Goal: Task Accomplishment & Management: Complete application form

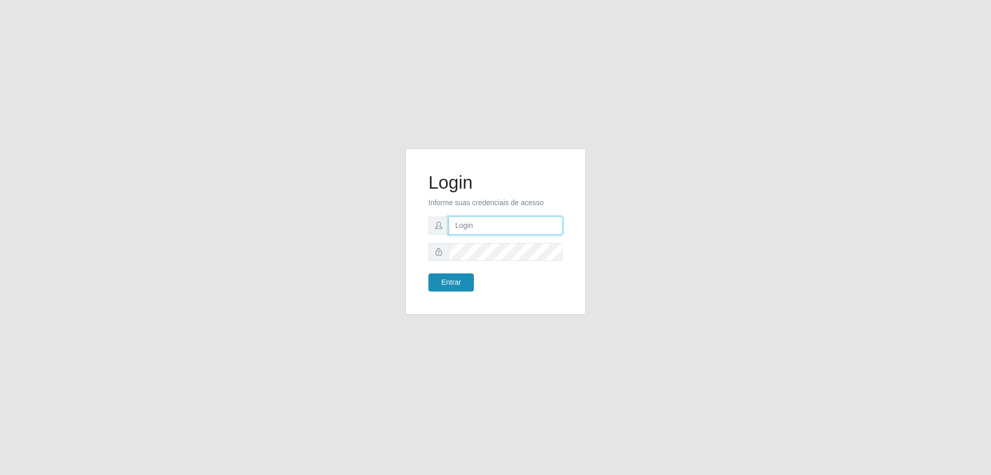
type input "cleane@iwof"
click at [458, 287] on button "Entrar" at bounding box center [451, 282] width 45 height 18
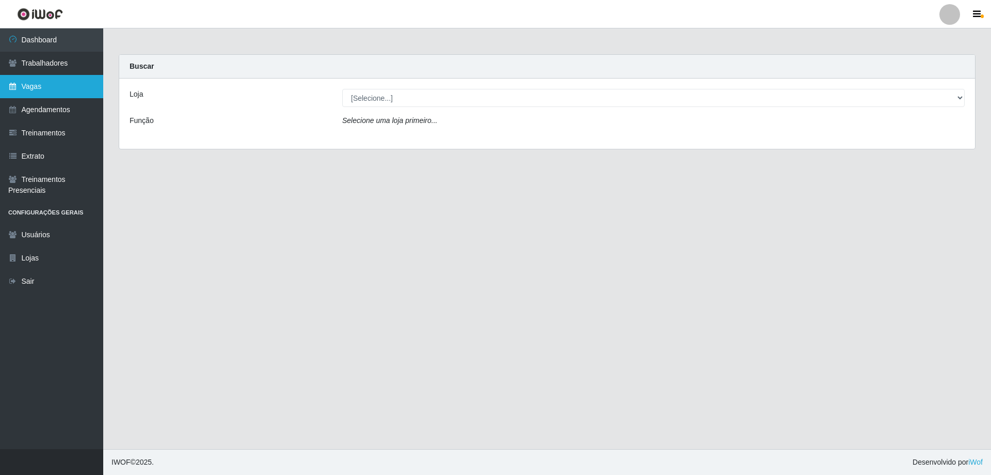
click at [45, 82] on link "Vagas" at bounding box center [51, 86] width 103 height 23
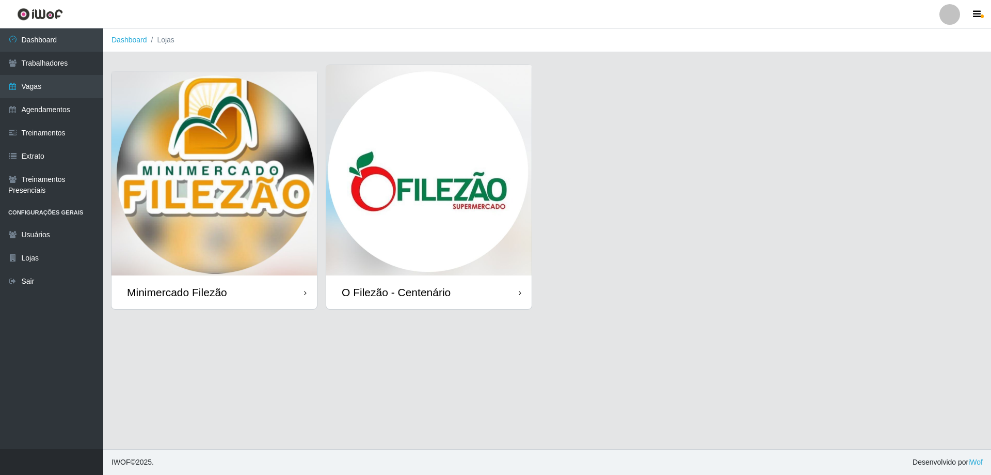
click at [228, 151] on img at bounding box center [214, 173] width 205 height 204
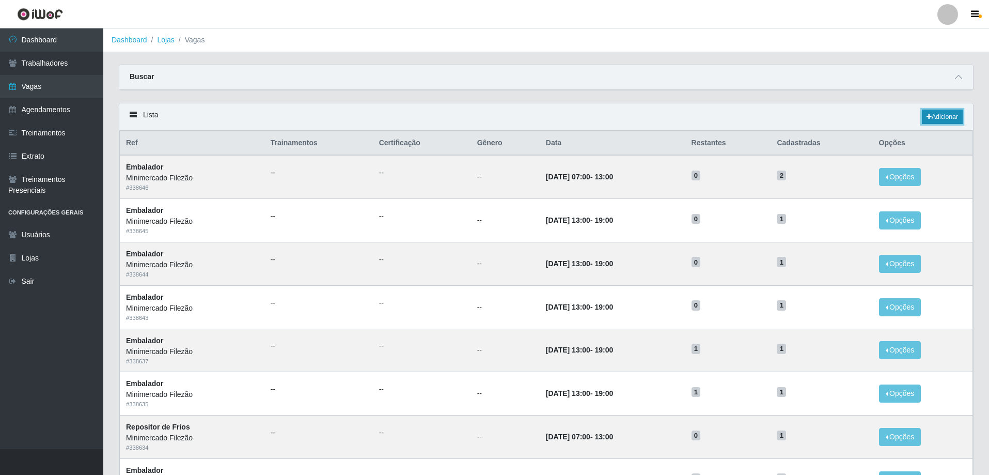
click at [934, 115] on link "Adicionar" at bounding box center [942, 116] width 41 height 14
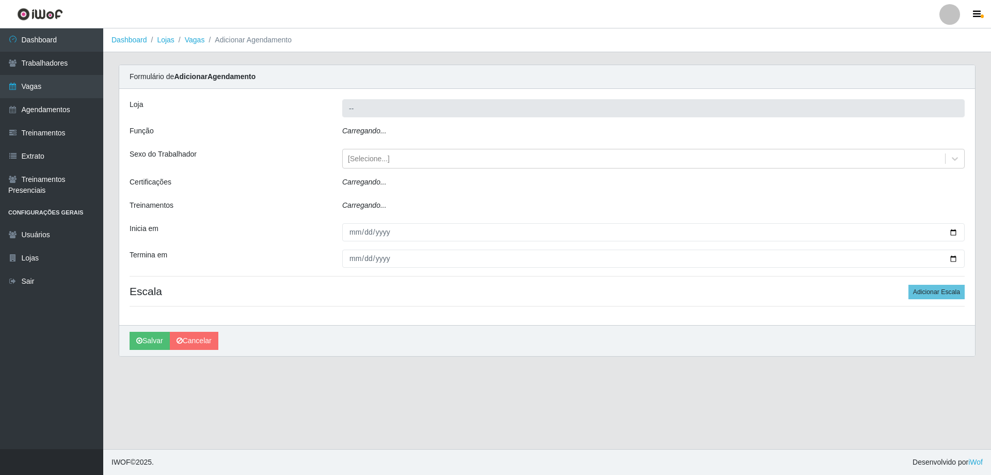
type input "Minimercado Filezão"
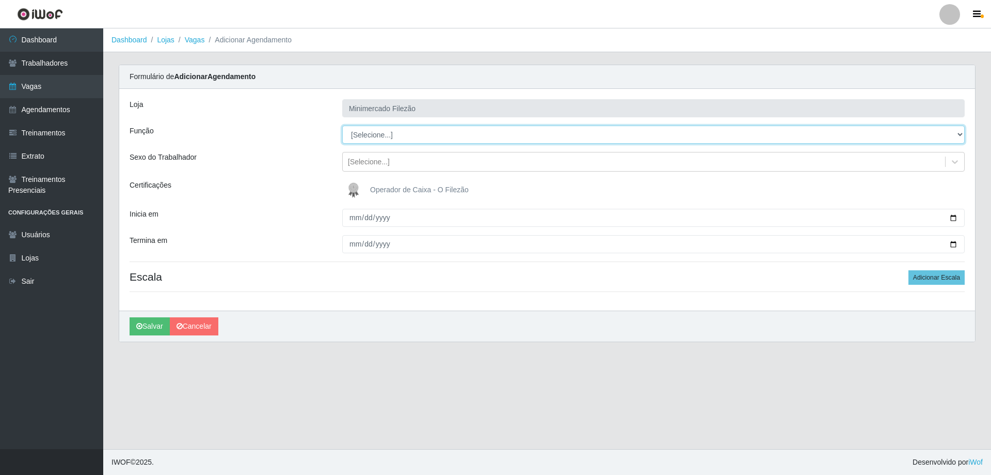
click at [401, 132] on select "[Selecione...] ASG ASG + ASG ++ Auxiliar de Estacionamento Auxiliar de Estacion…" at bounding box center [653, 134] width 623 height 18
select select "1"
click at [342, 125] on select "[Selecione...] ASG ASG + ASG ++ Auxiliar de Estacionamento Auxiliar de Estacion…" at bounding box center [653, 134] width 623 height 18
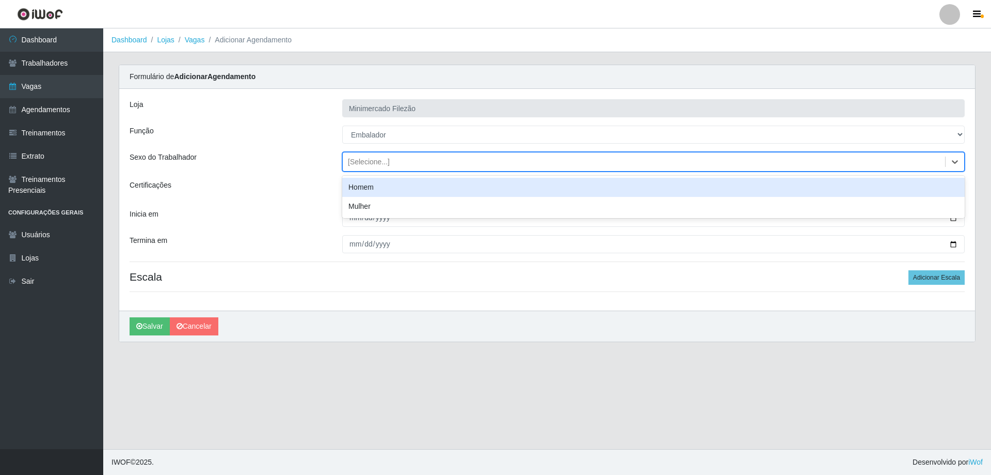
click at [398, 167] on div "[Selecione...]" at bounding box center [644, 161] width 603 height 17
click at [313, 159] on div "Sexo do Trabalhador" at bounding box center [228, 162] width 213 height 20
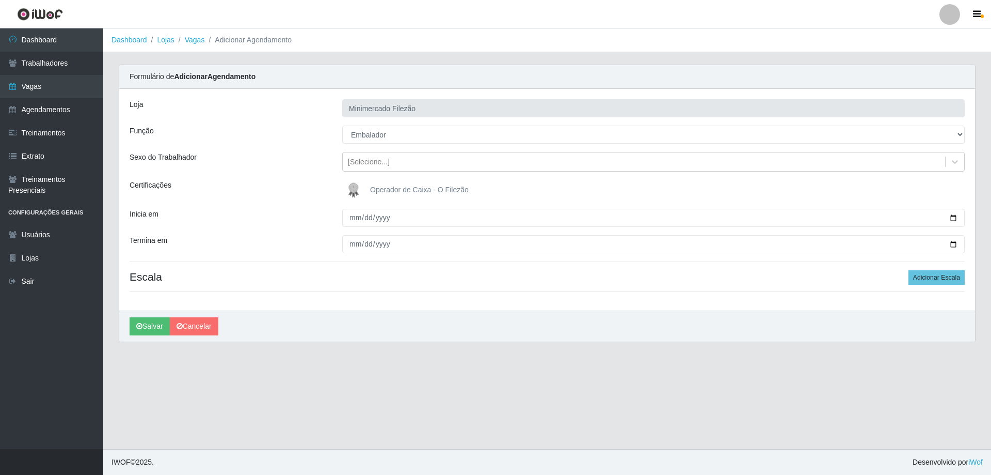
click at [775, 277] on h4 "Escala Adicionar Escala" at bounding box center [547, 276] width 835 height 13
click at [957, 217] on input "Inicia em" at bounding box center [653, 218] width 623 height 18
type input "[DATE]"
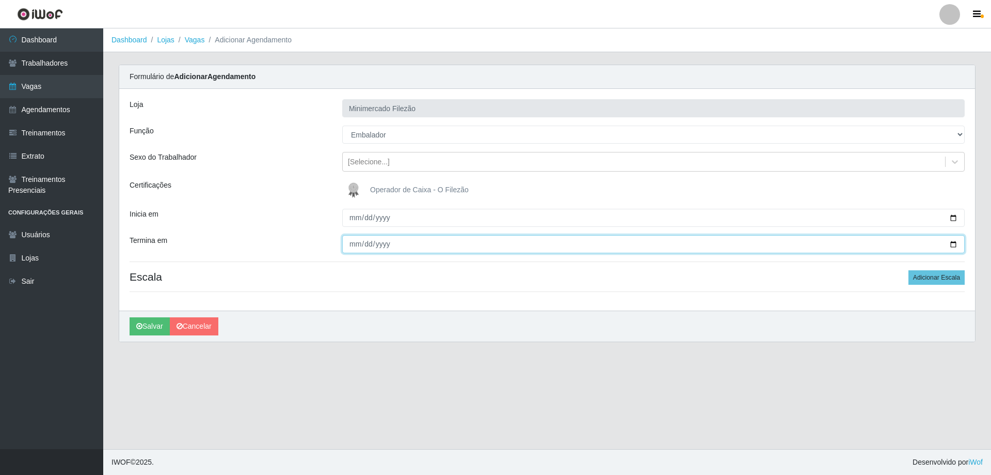
click at [953, 241] on input "Termina em" at bounding box center [653, 244] width 623 height 18
type input "[DATE]"
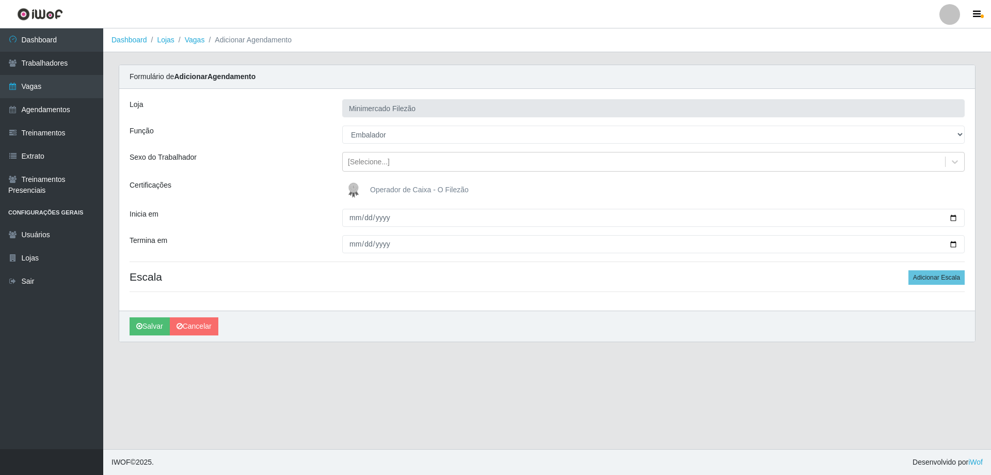
drag, startPoint x: 619, startPoint y: 276, endPoint x: 626, endPoint y: 272, distance: 8.5
click at [619, 276] on h4 "Escala Adicionar Escala" at bounding box center [547, 276] width 835 height 13
click at [926, 276] on button "Adicionar Escala" at bounding box center [937, 277] width 56 height 14
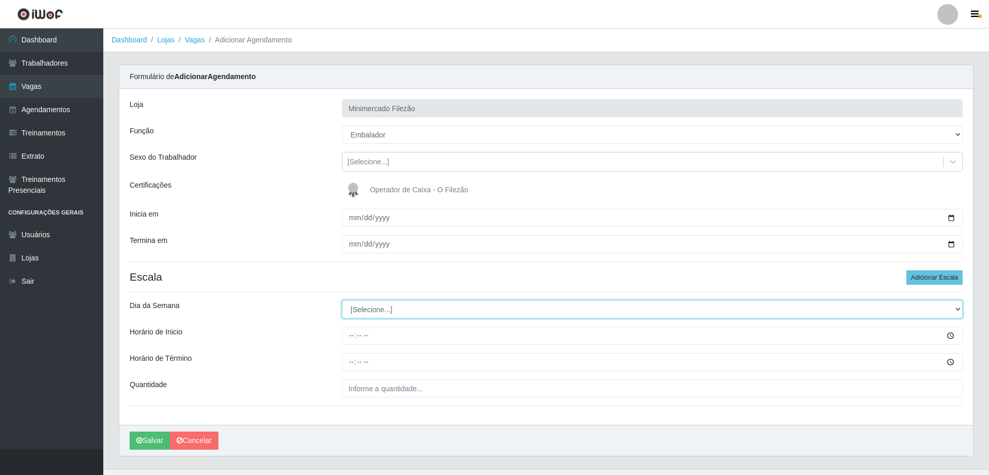
click at [552, 311] on select "[Selecione...] Segunda Terça Quarta Quinta Sexta Sábado Domingo" at bounding box center [652, 309] width 621 height 18
select select "6"
click at [342, 300] on select "[Selecione...] Segunda Terça Quarta Quinta Sexta Sábado Domingo" at bounding box center [652, 309] width 621 height 18
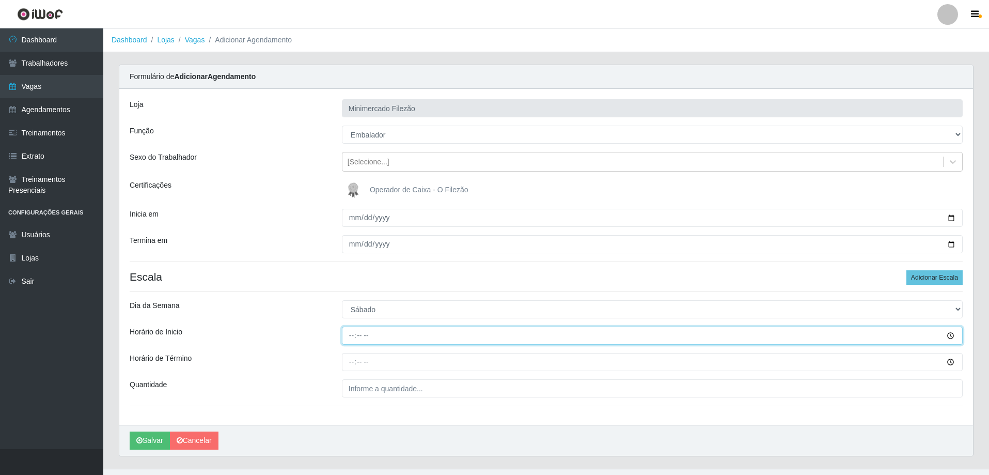
click at [453, 330] on input "Horário de Inicio" at bounding box center [652, 335] width 621 height 18
type input "13:00"
click at [447, 364] on input "Horário de Término" at bounding box center [652, 362] width 621 height 18
type input "19:00"
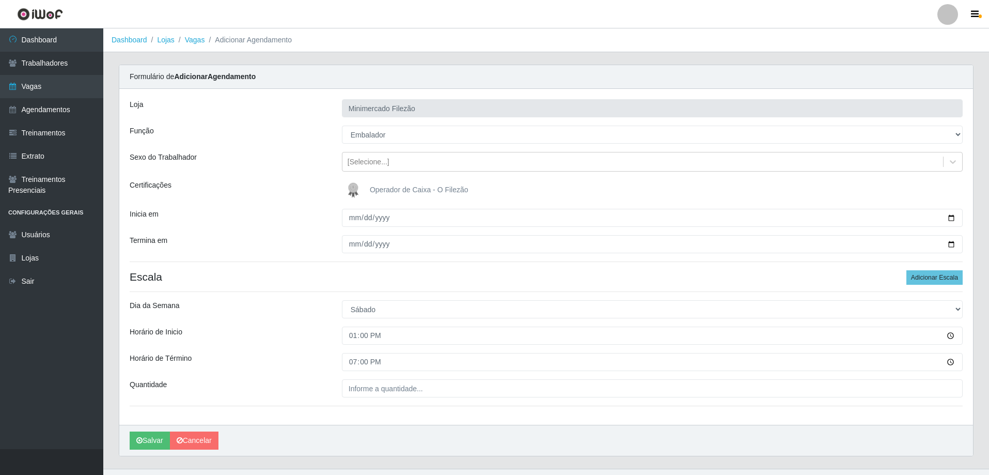
click at [442, 376] on div "Loja Minimercado Filezão Função [Selecione...] ASG ASG + ASG ++ Auxiliar de Est…" at bounding box center [545, 257] width 853 height 336
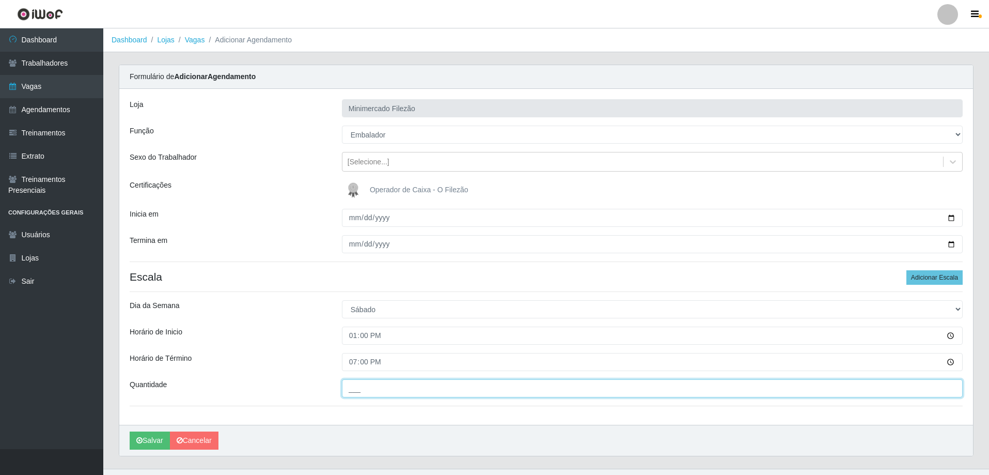
click at [441, 381] on input "___" at bounding box center [652, 388] width 621 height 18
type input "1__"
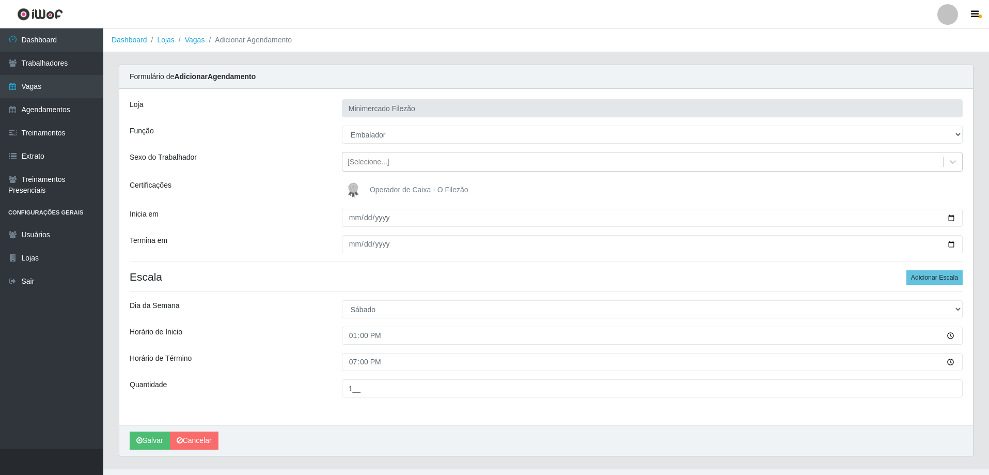
click at [341, 409] on div "Loja Minimercado Filezão Função [Selecione...] ASG ASG + ASG ++ Auxiliar de Est…" at bounding box center [545, 257] width 853 height 336
click at [336, 402] on div "Loja Minimercado Filezão Função [Selecione...] ASG ASG + ASG ++ Auxiliar de Est…" at bounding box center [545, 257] width 853 height 336
click at [310, 407] on div "Loja Minimercado Filezão Função [Selecione...] ASG ASG + ASG ++ Auxiliar de Est…" at bounding box center [545, 257] width 853 height 336
click at [416, 450] on div "[PERSON_NAME]" at bounding box center [545, 439] width 853 height 31
click at [144, 435] on button "Salvar" at bounding box center [150, 440] width 40 height 18
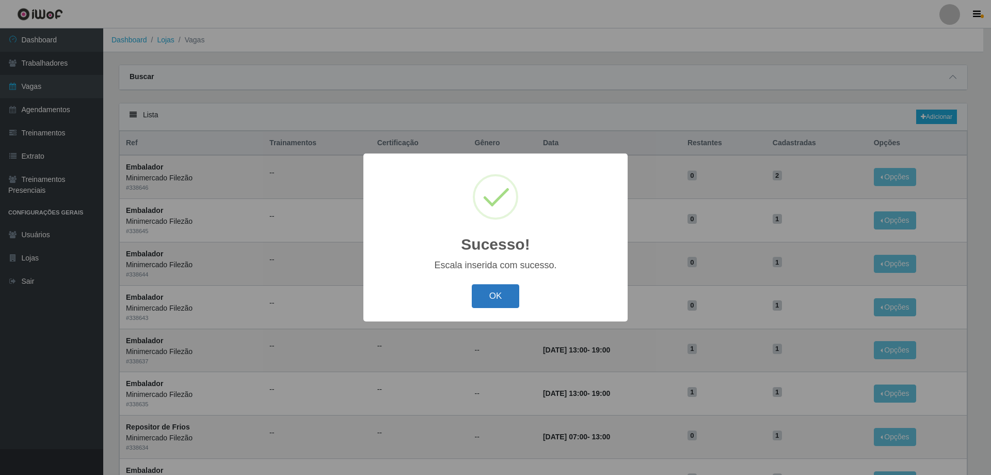
click at [515, 295] on button "OK" at bounding box center [496, 296] width 48 height 24
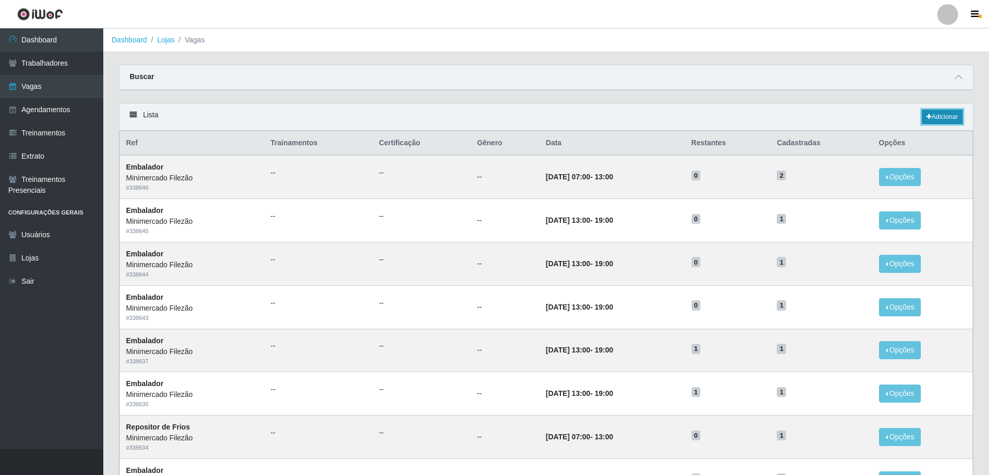
click at [946, 117] on link "Adicionar" at bounding box center [942, 116] width 41 height 14
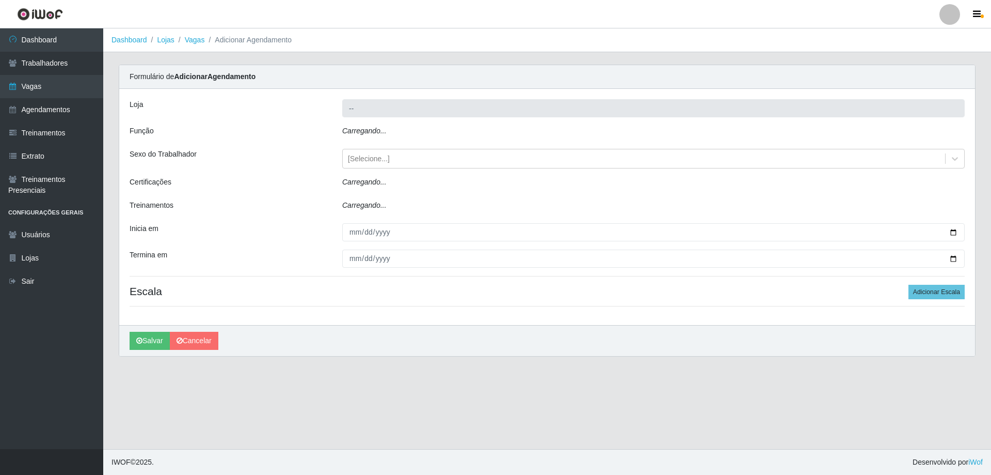
type input "Minimercado Filezão"
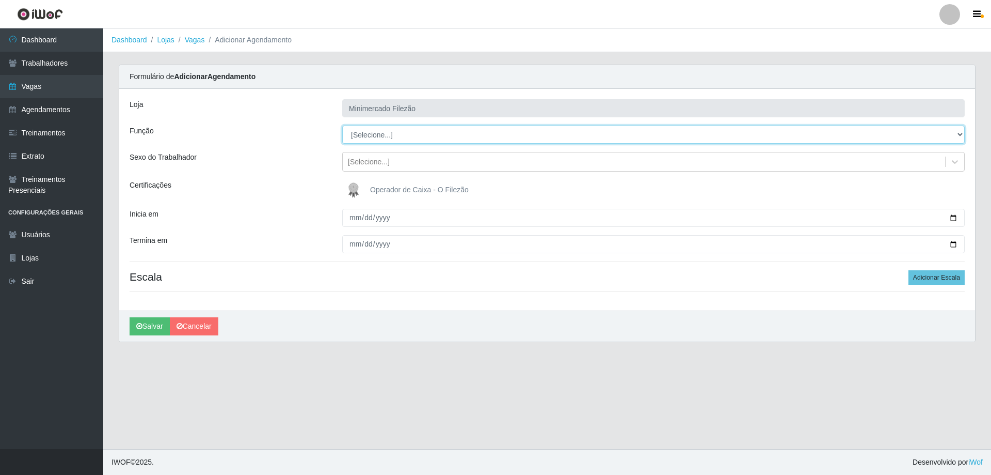
click at [366, 134] on select "[Selecione...] ASG ASG + ASG ++ Auxiliar de Estacionamento Auxiliar de Estacion…" at bounding box center [653, 134] width 623 height 18
select select "1"
click at [342, 125] on select "[Selecione...] ASG ASG + ASG ++ Auxiliar de Estacionamento Auxiliar de Estacion…" at bounding box center [653, 134] width 623 height 18
click at [954, 217] on input "Inicia em" at bounding box center [653, 218] width 623 height 18
type input "[DATE]"
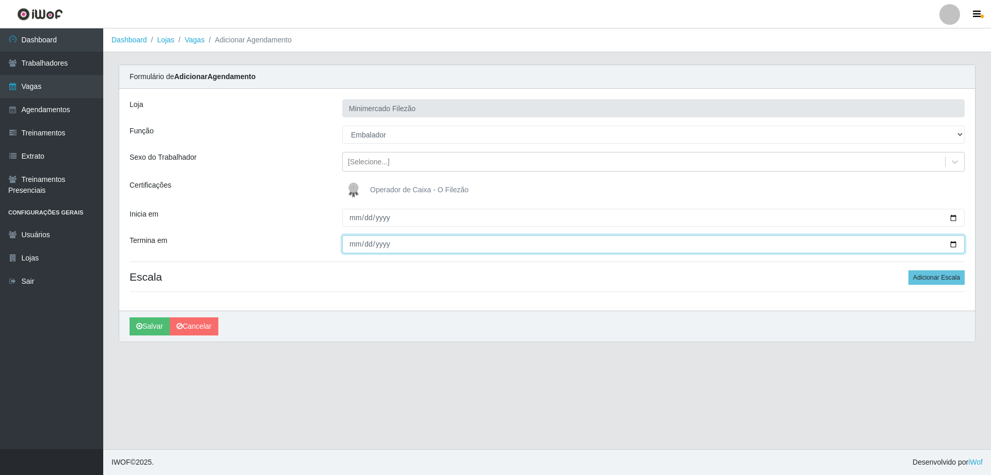
click at [958, 242] on input "Termina em" at bounding box center [653, 244] width 623 height 18
click at [953, 245] on input "Termina em" at bounding box center [653, 244] width 623 height 18
type input "[DATE]"
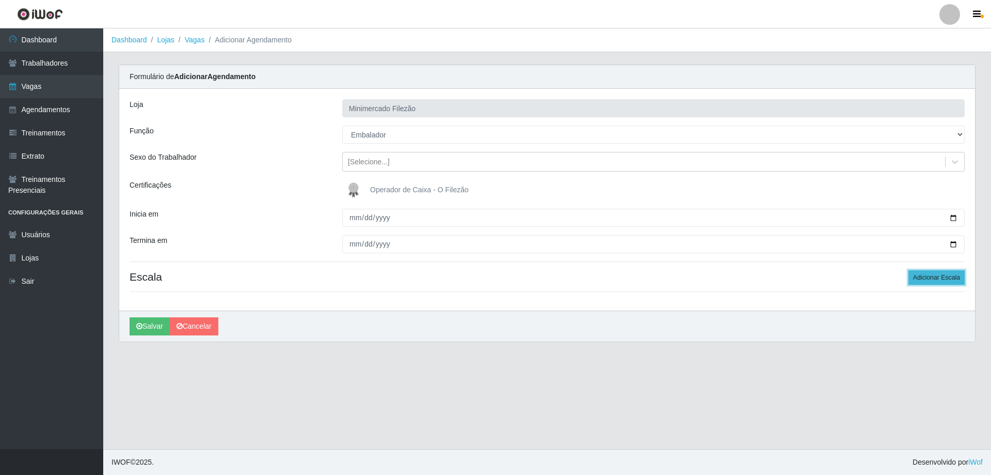
click at [959, 271] on button "Adicionar Escala" at bounding box center [937, 277] width 56 height 14
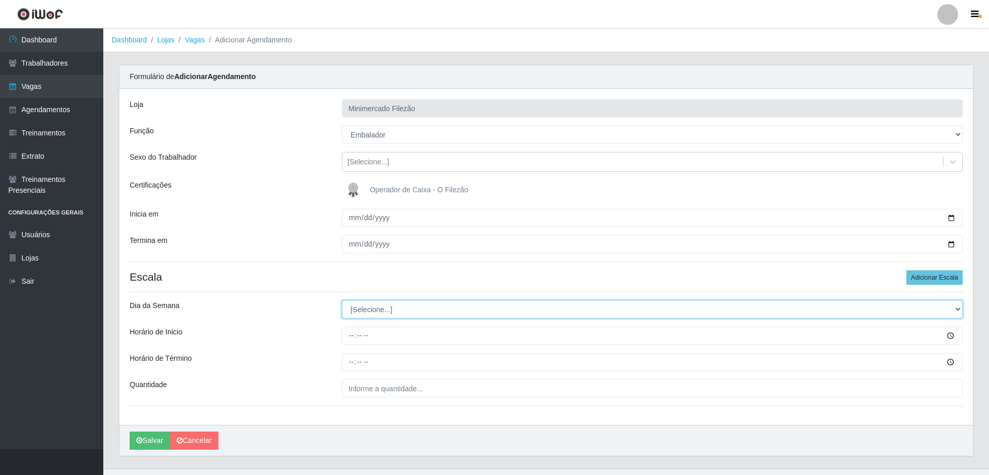
click at [534, 313] on select "[Selecione...] Segunda Terça Quarta Quinta Sexta Sábado Domingo" at bounding box center [652, 309] width 621 height 18
select select "6"
click at [342, 300] on select "[Selecione...] Segunda Terça Quarta Quinta Sexta Sábado Domingo" at bounding box center [652, 309] width 621 height 18
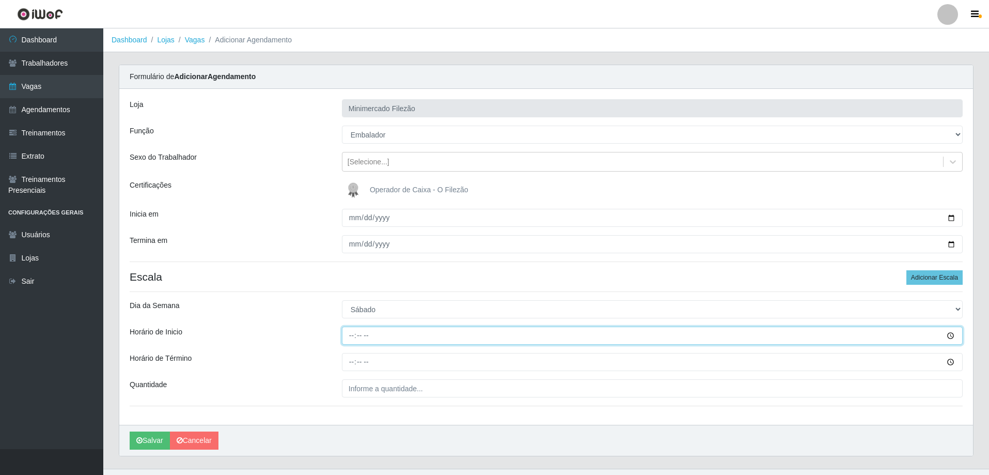
click at [401, 332] on input "Horário de Inicio" at bounding box center [652, 335] width 621 height 18
type input "13:00"
type input "19:00"
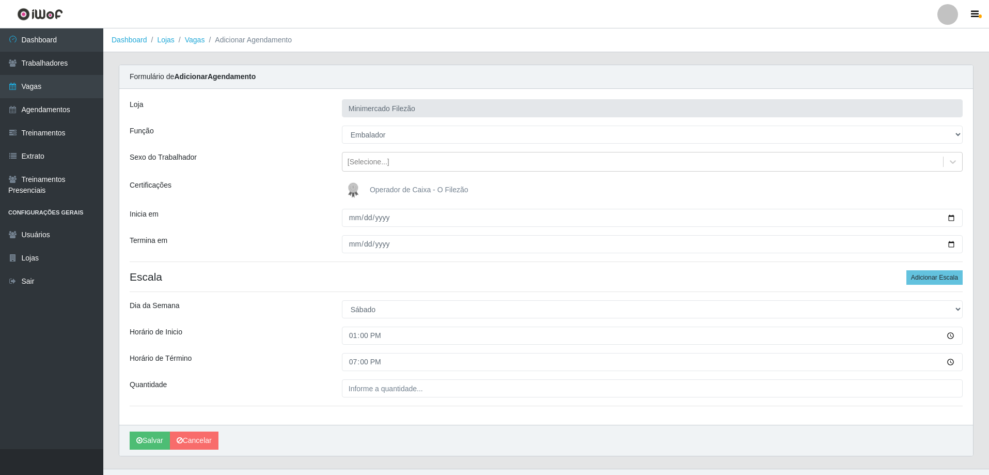
click at [396, 378] on div "Loja Minimercado Filezão Função [Selecione...] ASG ASG + ASG ++ Auxiliar de Est…" at bounding box center [545, 257] width 853 height 336
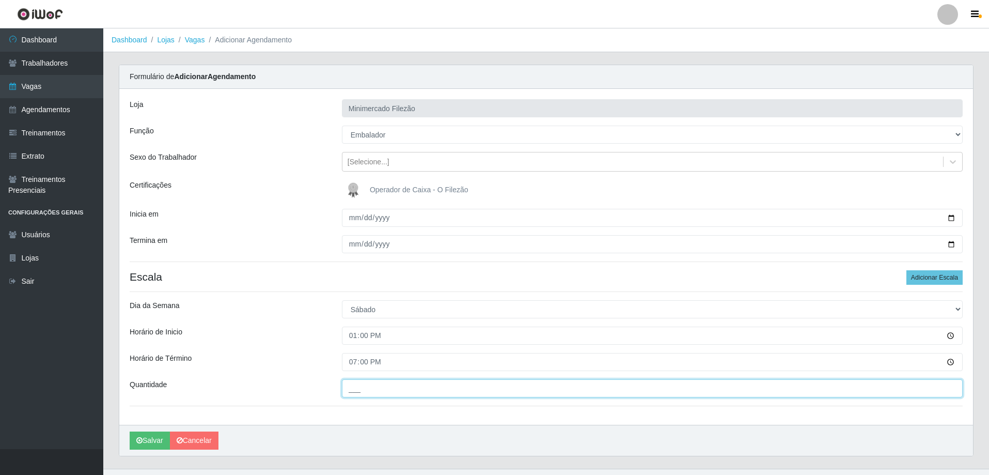
drag, startPoint x: 392, startPoint y: 385, endPoint x: 385, endPoint y: 402, distance: 19.0
click at [392, 386] on input "___" at bounding box center [652, 388] width 621 height 18
type input "1__"
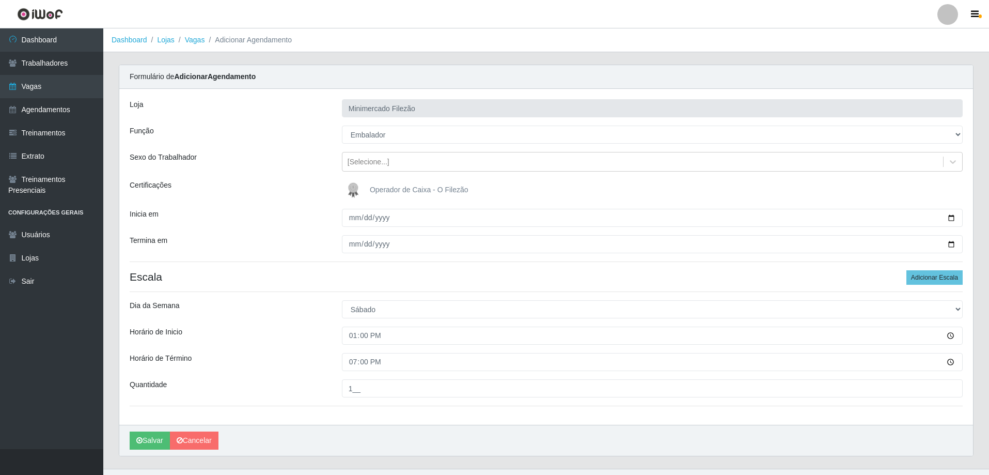
drag, startPoint x: 323, startPoint y: 418, endPoint x: 246, endPoint y: 423, distance: 77.1
click at [322, 418] on div "Loja Minimercado Filezão Função [Selecione...] ASG ASG + ASG ++ Auxiliar de Est…" at bounding box center [545, 257] width 853 height 336
click at [159, 442] on button "Salvar" at bounding box center [150, 440] width 40 height 18
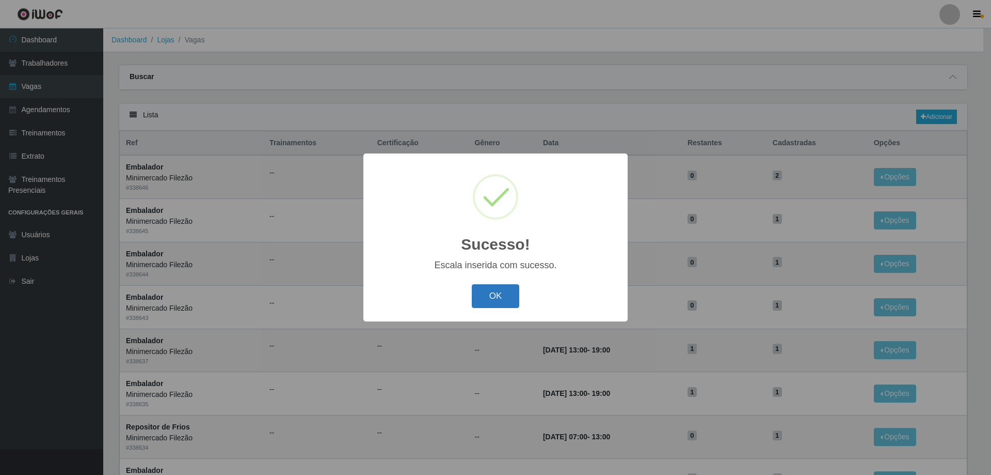
click at [504, 294] on button "OK" at bounding box center [496, 296] width 48 height 24
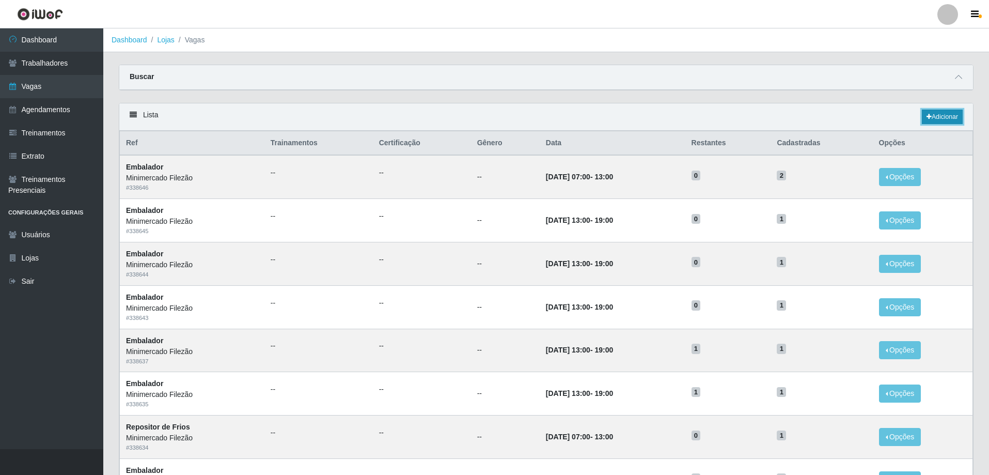
click at [955, 115] on link "Adicionar" at bounding box center [942, 116] width 41 height 14
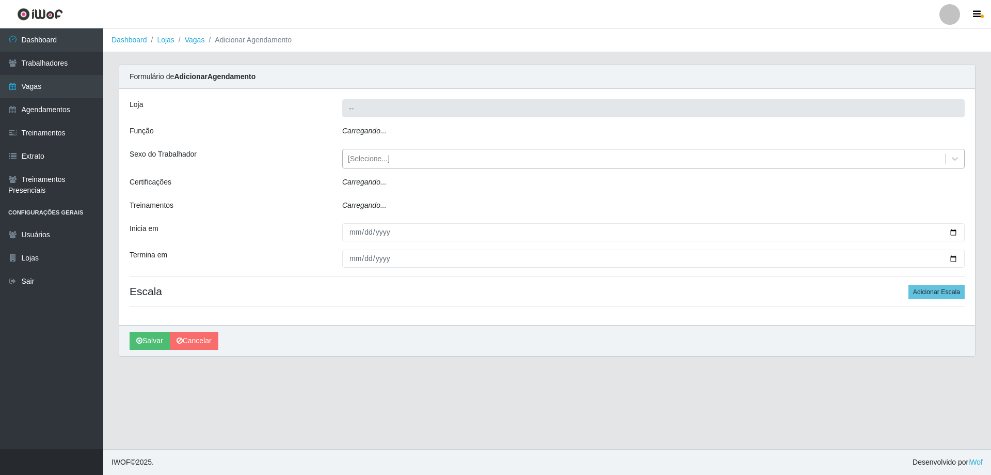
type input "Minimercado Filezão"
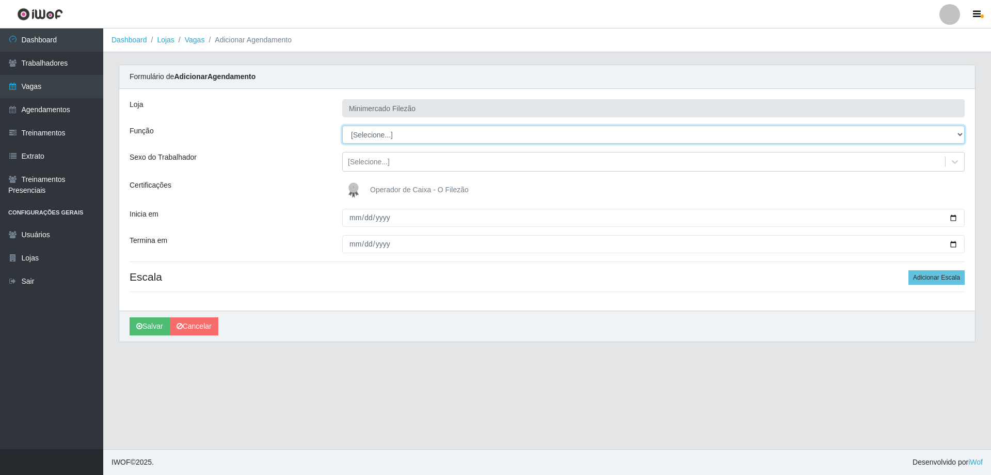
click at [408, 137] on select "[Selecione...] ASG ASG + ASG ++ Auxiliar de Estacionamento Auxiliar de Estacion…" at bounding box center [653, 134] width 623 height 18
select select "1"
click at [342, 125] on select "[Selecione...] ASG ASG + ASG ++ Auxiliar de Estacionamento Auxiliar de Estacion…" at bounding box center [653, 134] width 623 height 18
click at [954, 218] on input "Inicia em" at bounding box center [653, 218] width 623 height 18
type input "[DATE]"
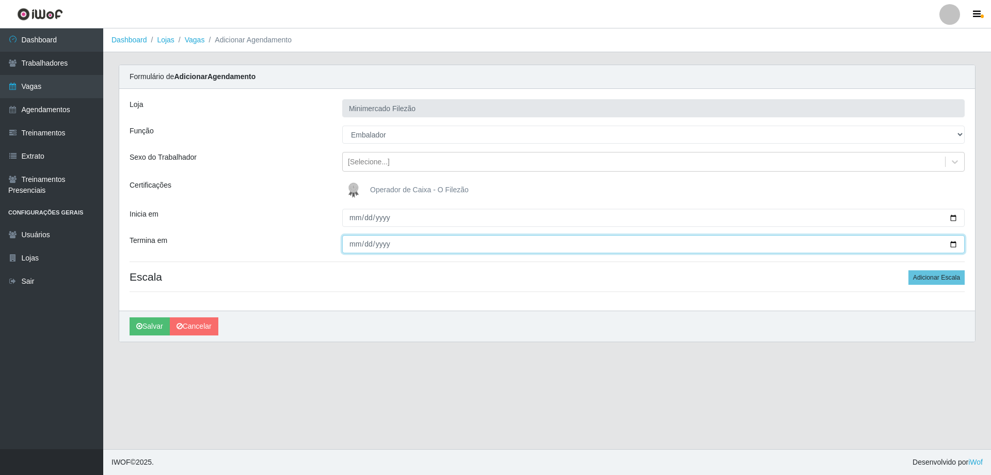
click at [954, 243] on input "Termina em" at bounding box center [653, 244] width 623 height 18
type input "[DATE]"
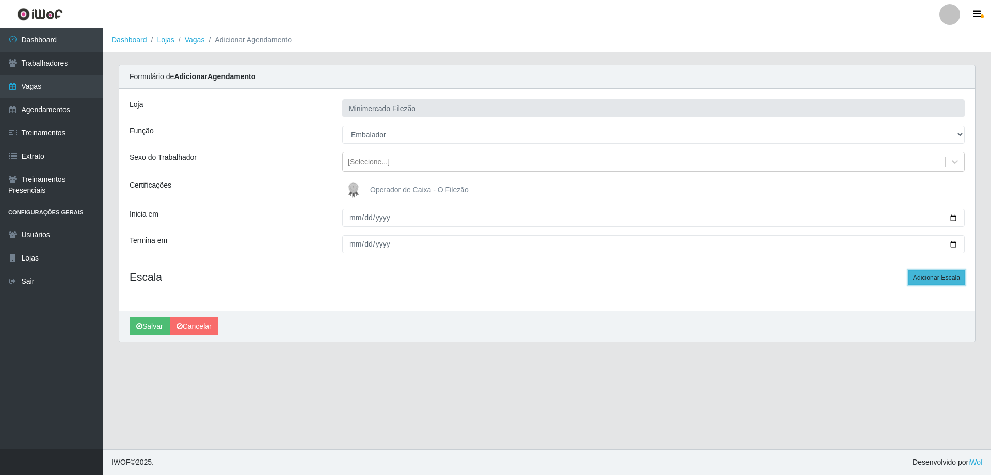
click at [954, 276] on button "Adicionar Escala" at bounding box center [937, 277] width 56 height 14
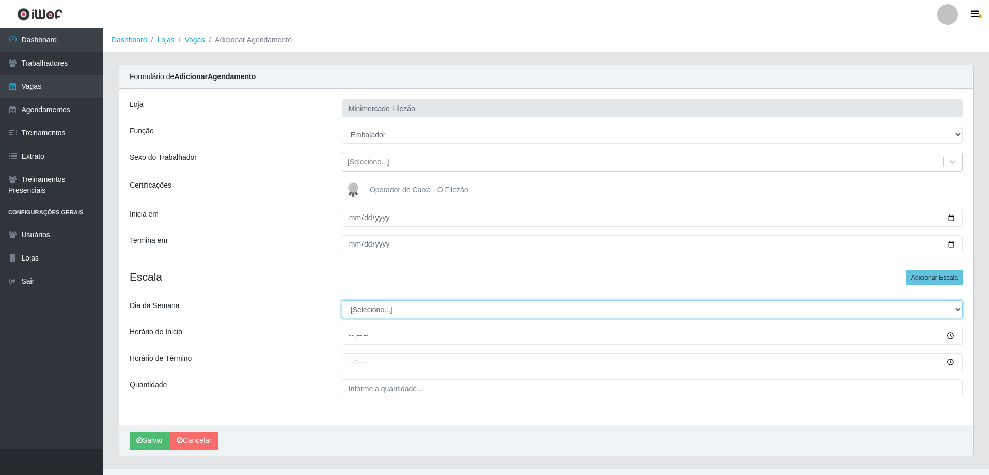
click at [366, 306] on select "[Selecione...] Segunda Terça Quarta Quinta Sexta Sábado Domingo" at bounding box center [652, 309] width 621 height 18
select select "6"
click at [342, 300] on select "[Selecione...] Segunda Terça Quarta Quinta Sexta Sábado Domingo" at bounding box center [652, 309] width 621 height 18
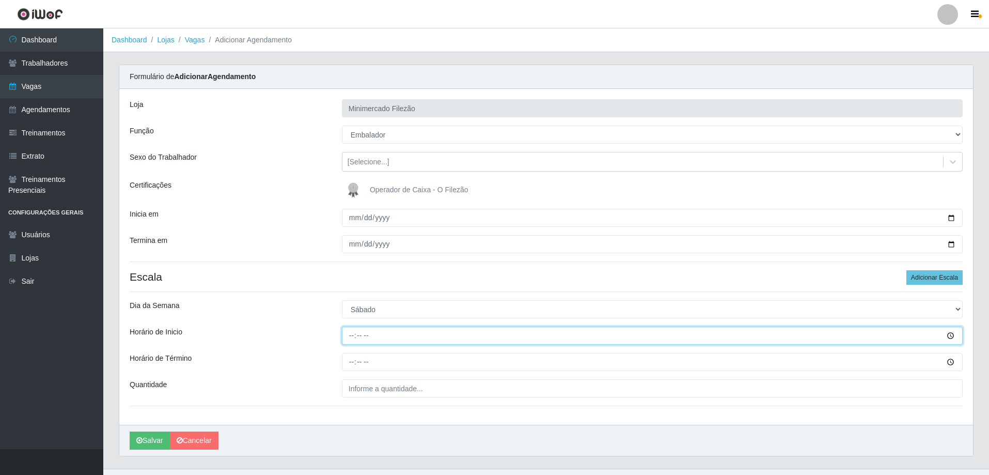
drag, startPoint x: 385, startPoint y: 336, endPoint x: 390, endPoint y: 330, distance: 7.7
click at [390, 330] on input "Horário de Inicio" at bounding box center [652, 335] width 621 height 18
type input "13:00"
type input "19:00"
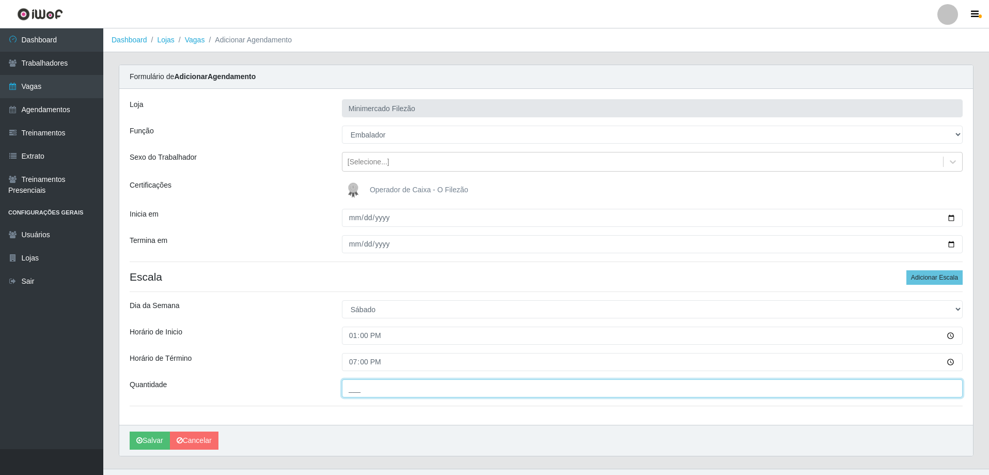
click at [399, 384] on input "___" at bounding box center [652, 388] width 621 height 18
type input "1__"
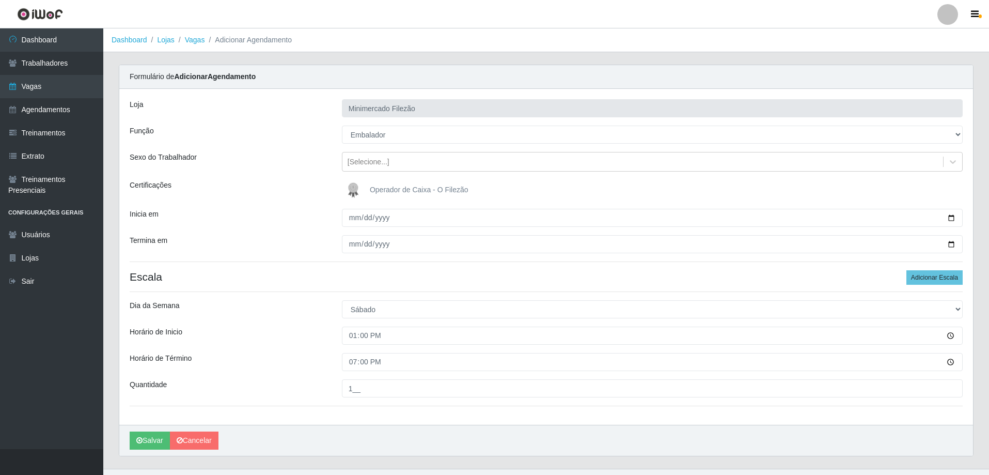
drag, startPoint x: 353, startPoint y: 413, endPoint x: 310, endPoint y: 415, distance: 43.4
click at [352, 413] on div "Loja Minimercado Filezão Função [Selecione...] ASG ASG + ASG ++ Auxiliar de Est…" at bounding box center [545, 257] width 853 height 336
click at [152, 438] on button "Salvar" at bounding box center [150, 440] width 40 height 18
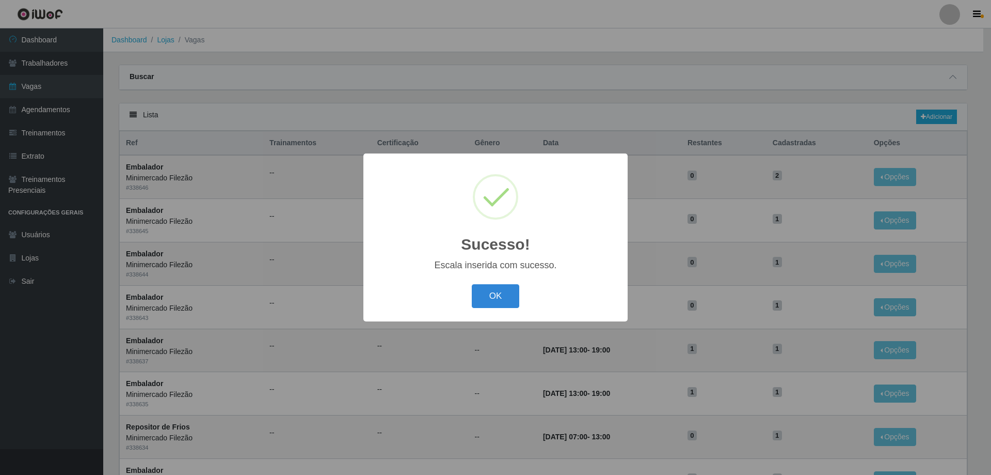
drag, startPoint x: 491, startPoint y: 293, endPoint x: 563, endPoint y: 246, distance: 85.9
click at [493, 293] on button "OK" at bounding box center [496, 296] width 48 height 24
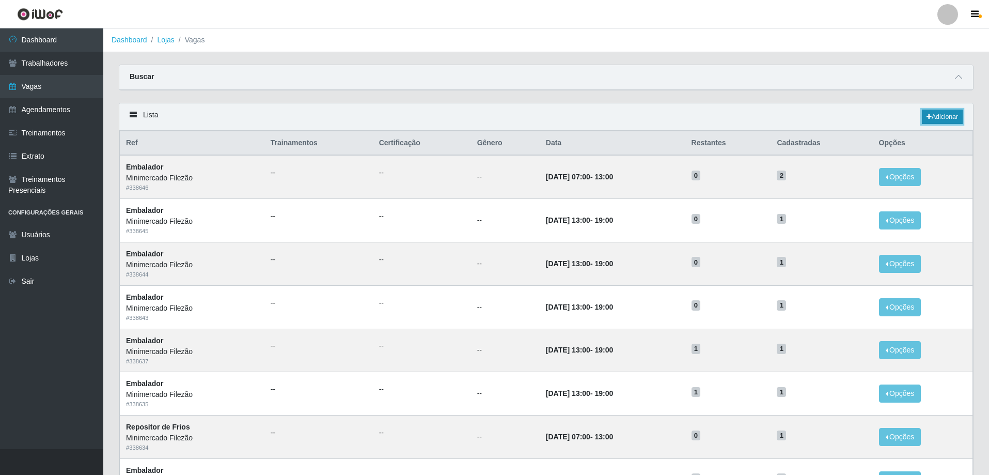
click at [923, 118] on link "Adicionar" at bounding box center [942, 116] width 41 height 14
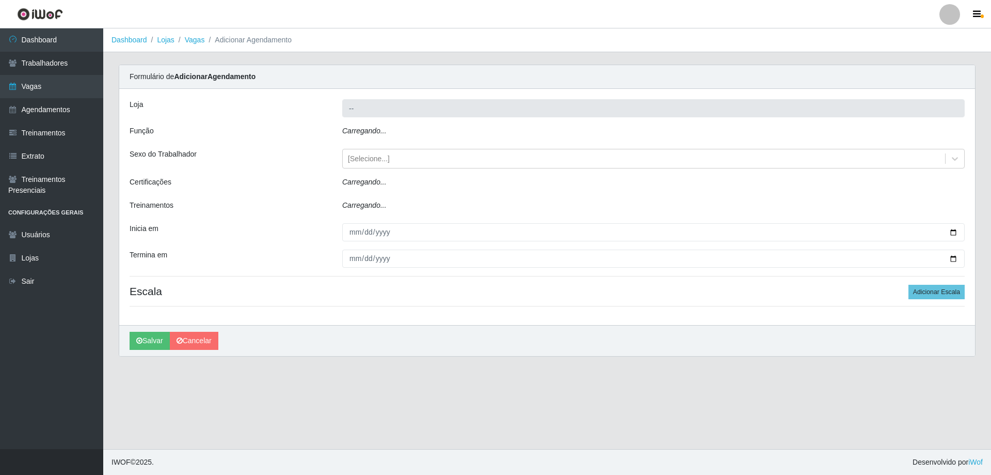
type input "Minimercado Filezão"
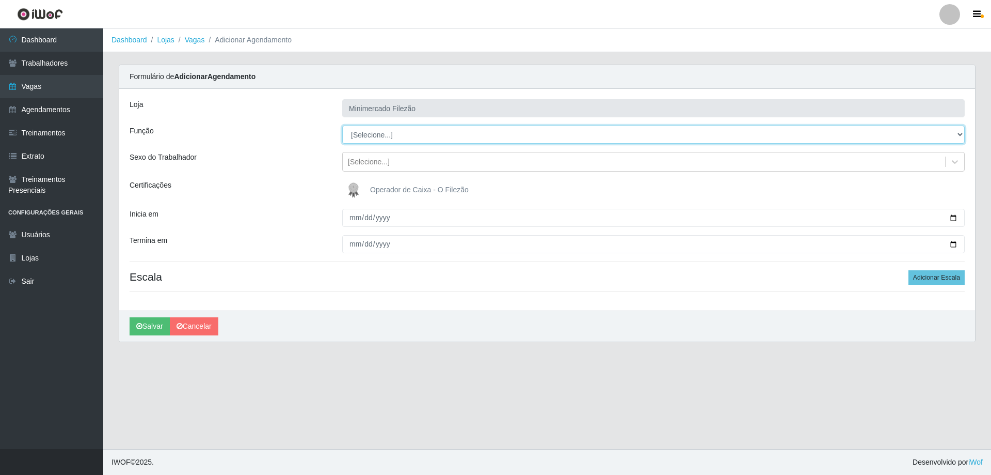
click at [386, 136] on select "[Selecione...] ASG ASG + ASG ++ Auxiliar de Estacionamento Auxiliar de Estacion…" at bounding box center [653, 134] width 623 height 18
select select "1"
click at [342, 125] on select "[Selecione...] ASG ASG + ASG ++ Auxiliar de Estacionamento Auxiliar de Estacion…" at bounding box center [653, 134] width 623 height 18
click at [951, 219] on input "Inicia em" at bounding box center [653, 218] width 623 height 18
type input "[DATE]"
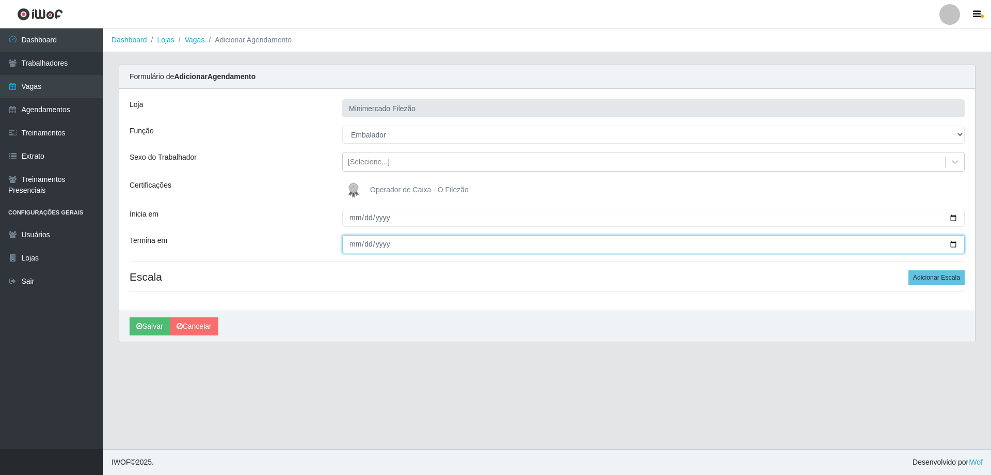
click at [952, 247] on input "Termina em" at bounding box center [653, 244] width 623 height 18
type input "[DATE]"
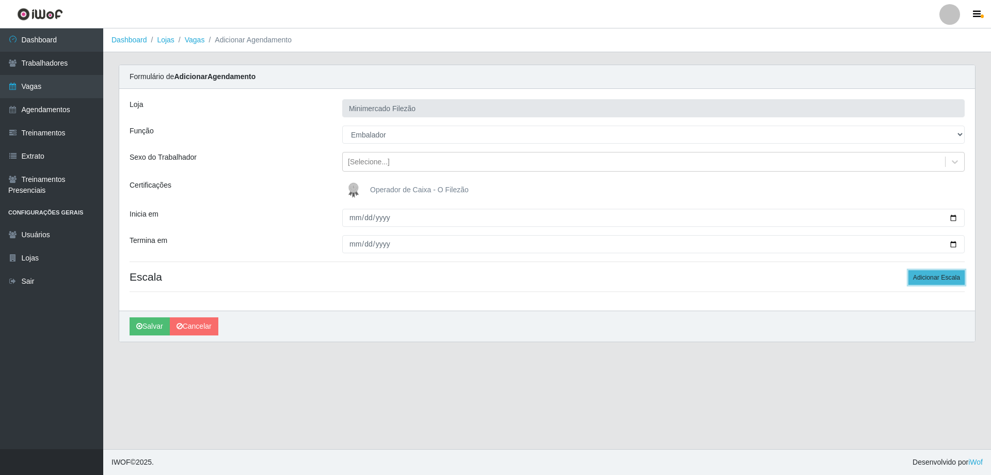
click at [929, 276] on button "Adicionar Escala" at bounding box center [937, 277] width 56 height 14
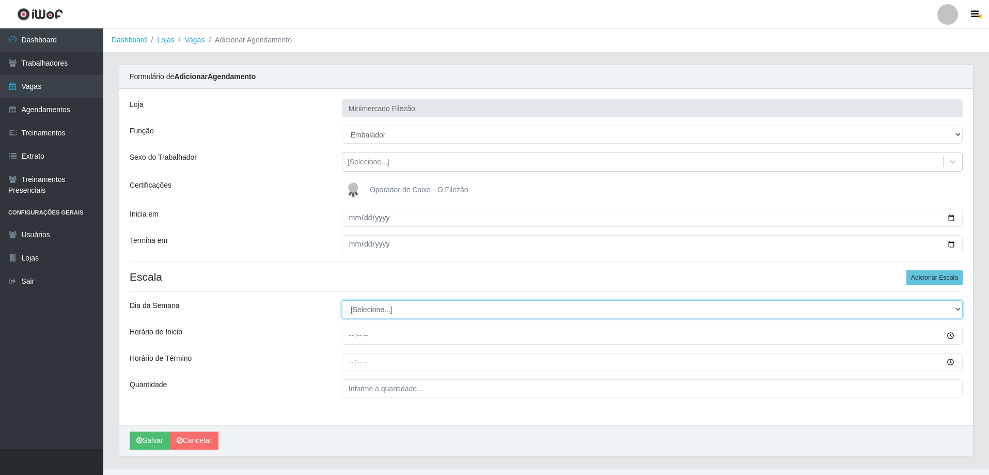
click at [391, 314] on select "[Selecione...] Segunda Terça Quarta Quinta Sexta Sábado Domingo" at bounding box center [652, 309] width 621 height 18
select select "6"
click at [342, 300] on select "[Selecione...] Segunda Terça Quarta Quinta Sexta Sábado Domingo" at bounding box center [652, 309] width 621 height 18
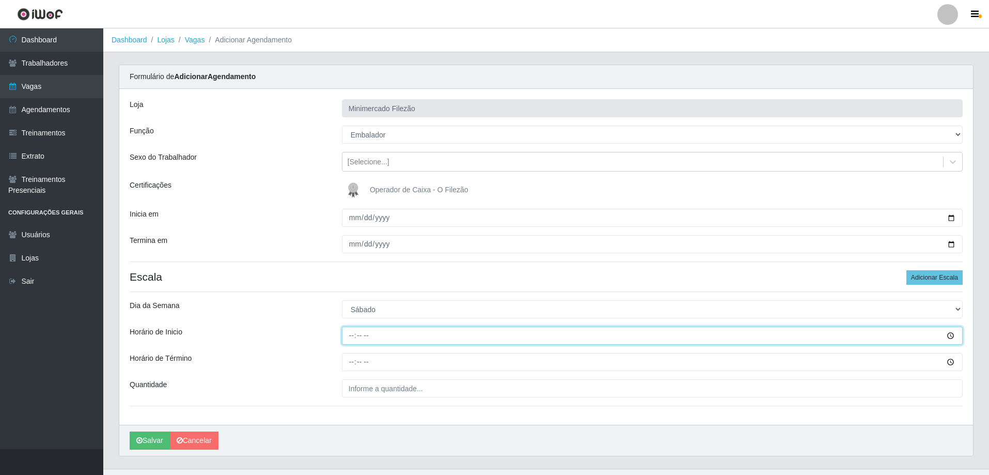
click at [386, 341] on input "Horário de Inicio" at bounding box center [652, 335] width 621 height 18
type input "13:00"
type input "19:00"
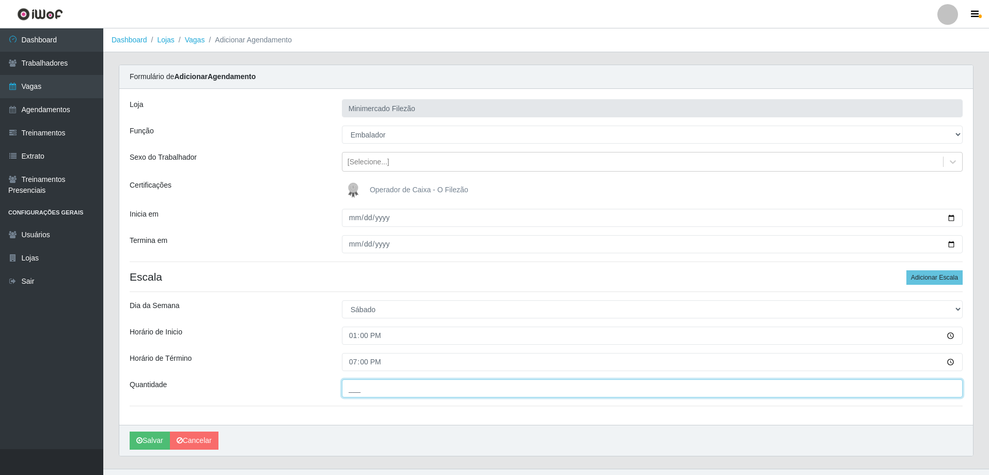
click at [389, 391] on input "___" at bounding box center [652, 388] width 621 height 18
type input "1__"
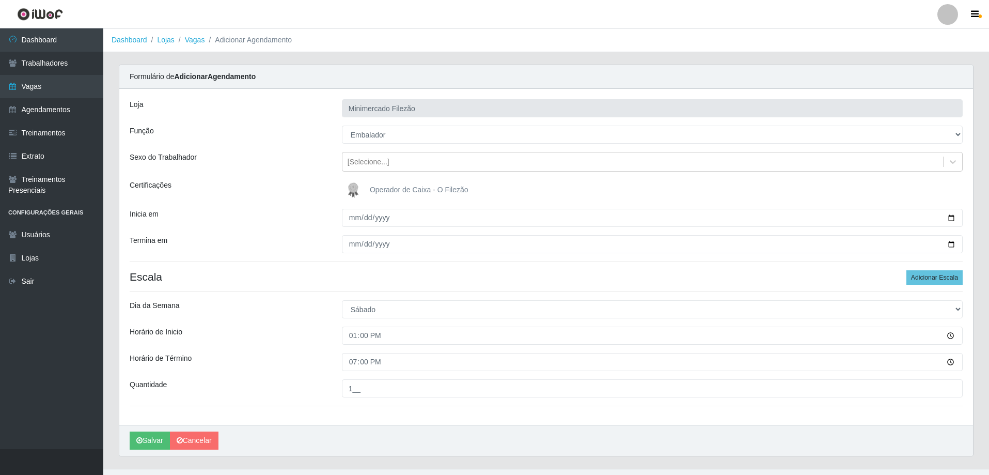
click at [290, 420] on div "Loja Minimercado Filezão Função [Selecione...] ASG ASG + ASG ++ Auxiliar de Est…" at bounding box center [545, 257] width 853 height 336
click at [136, 439] on icon "submit" at bounding box center [139, 439] width 6 height 7
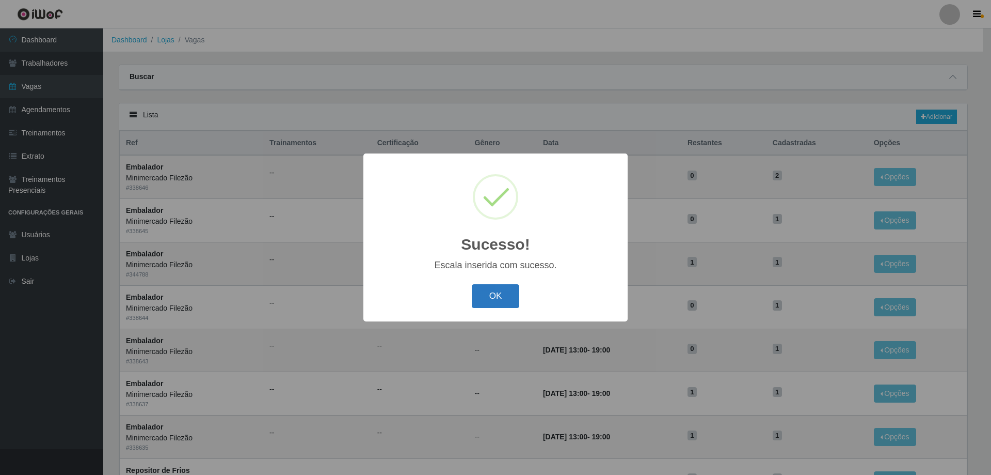
click at [496, 296] on button "OK" at bounding box center [496, 296] width 48 height 24
